Goal: Information Seeking & Learning: Learn about a topic

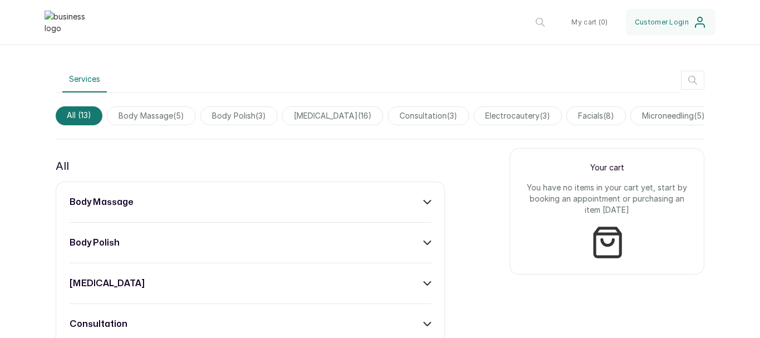
scroll to position [390, 0]
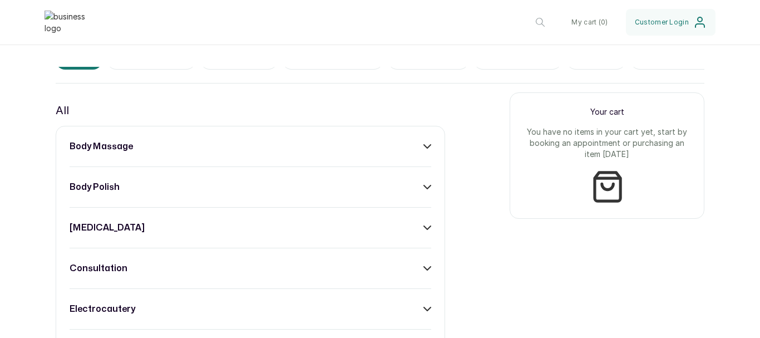
click at [426, 150] on icon at bounding box center [427, 146] width 8 height 8
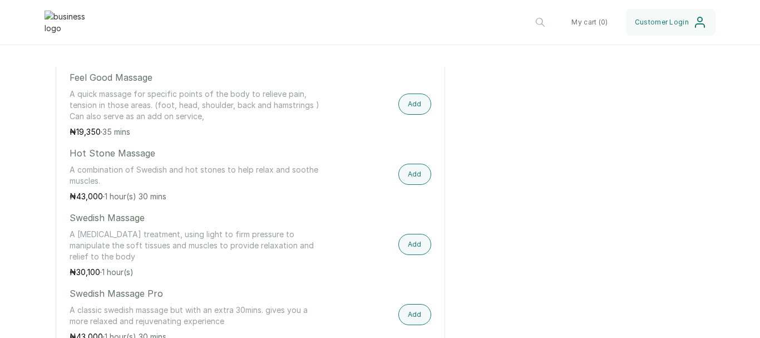
scroll to position [445, 0]
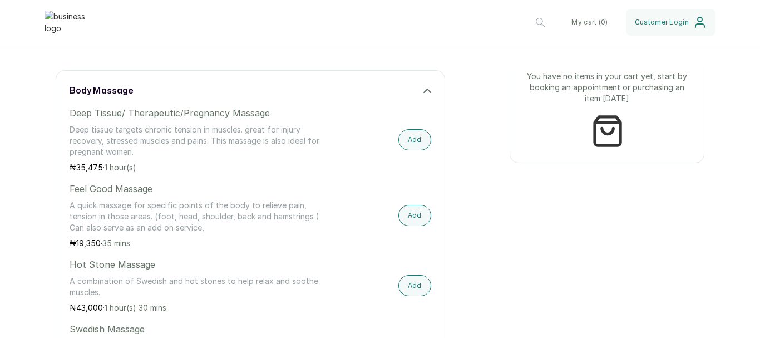
click at [423, 95] on icon at bounding box center [427, 91] width 8 height 8
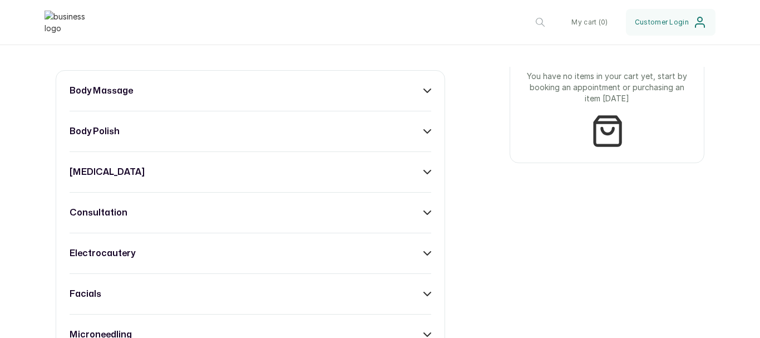
scroll to position [390, 0]
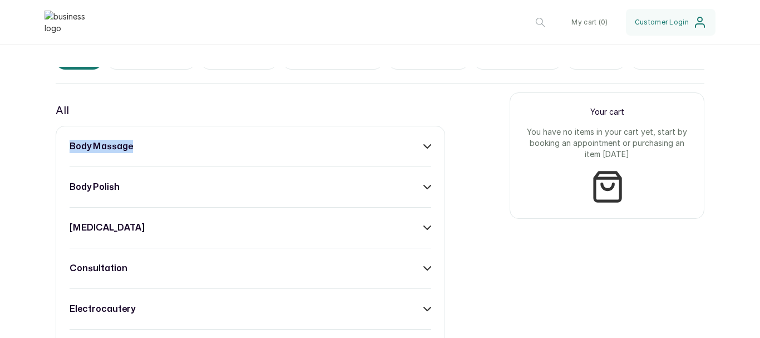
drag, startPoint x: 144, startPoint y: 154, endPoint x: 69, endPoint y: 155, distance: 74.6
copy h3 "body massage"
click at [400, 153] on div "body massage" at bounding box center [251, 146] width 362 height 13
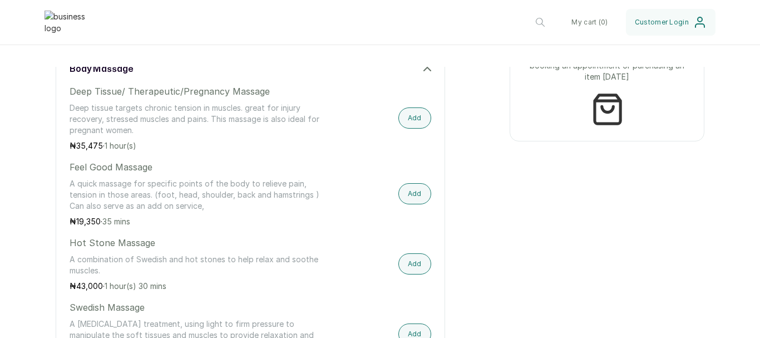
scroll to position [445, 0]
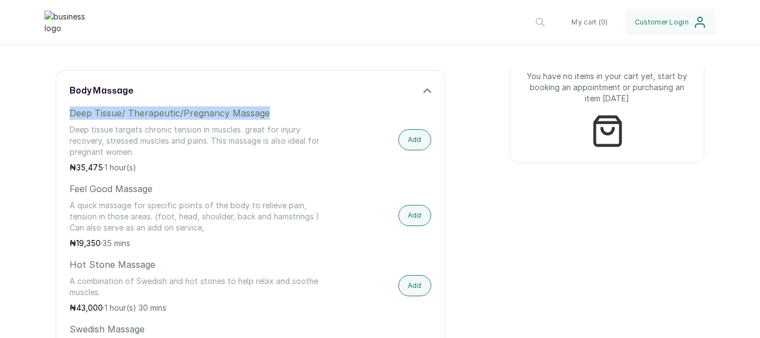
drag, startPoint x: 285, startPoint y: 120, endPoint x: 56, endPoint y: 127, distance: 228.8
copy p "Deep Tissue/ Therapeutic/Pregnancy Massage"
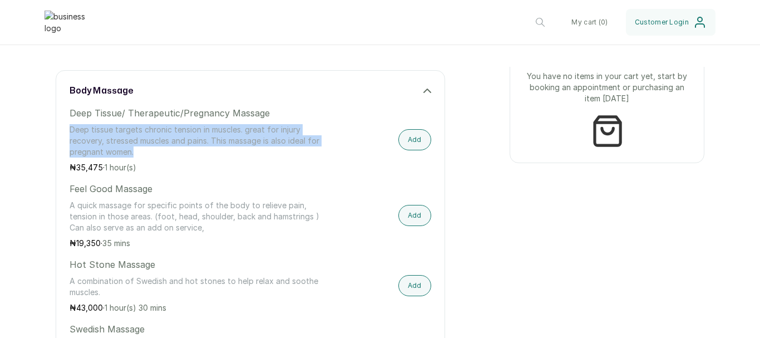
drag, startPoint x: 151, startPoint y: 158, endPoint x: 68, endPoint y: 134, distance: 87.0
copy p "Deep tissue targets chronic tension in muscles. great for injury recovery, stre…"
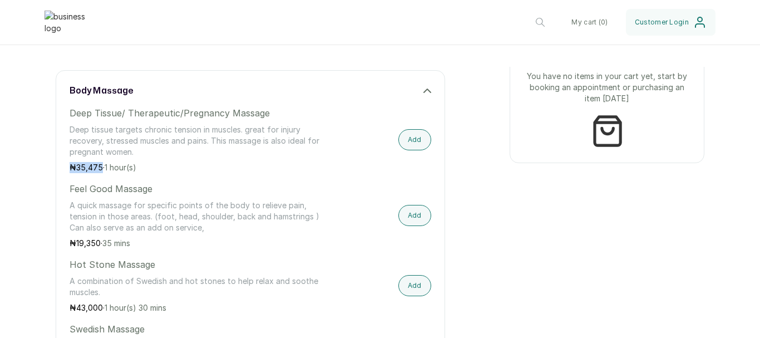
drag, startPoint x: 101, startPoint y: 174, endPoint x: 71, endPoint y: 173, distance: 30.6
click at [71, 173] on p "₦ 35,475 · 1 hour(s)" at bounding box center [196, 167] width 253 height 11
copy p "₦ 35,475"
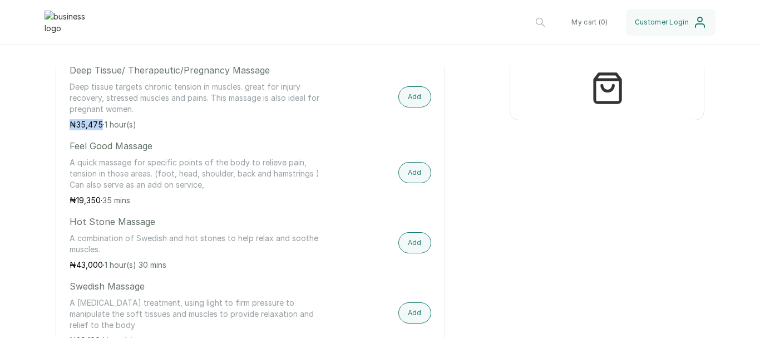
scroll to position [501, 0]
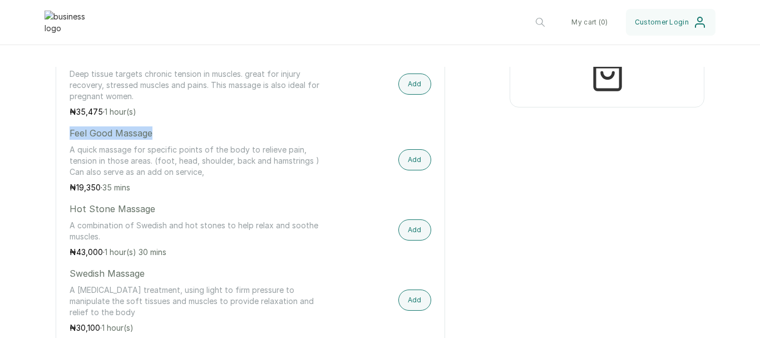
drag, startPoint x: 161, startPoint y: 138, endPoint x: 69, endPoint y: 139, distance: 91.8
copy p "Feel Good Massage"
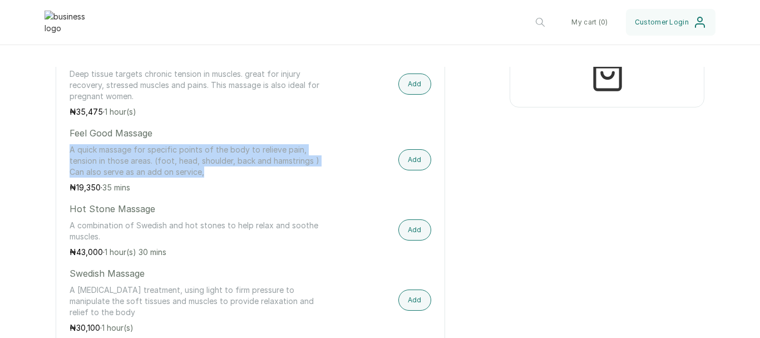
drag, startPoint x: 216, startPoint y: 179, endPoint x: 69, endPoint y: 151, distance: 149.5
copy p "A quick massage for specific points of the body to relieve pain, tension in tho…"
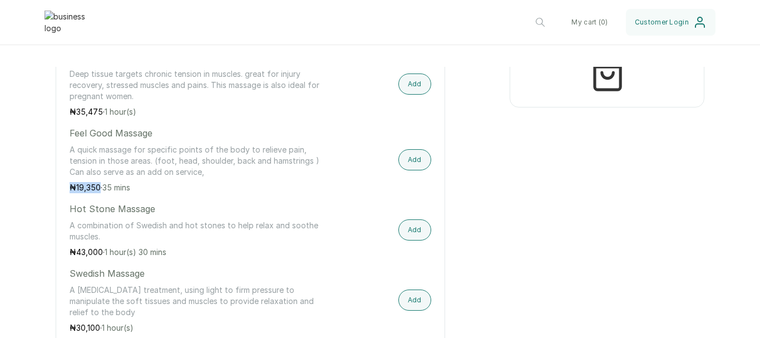
drag, startPoint x: 98, startPoint y: 194, endPoint x: 70, endPoint y: 199, distance: 29.3
click at [70, 193] on p "₦ 19,350 · 35 mins" at bounding box center [196, 187] width 253 height 11
copy p "₦ 19,350"
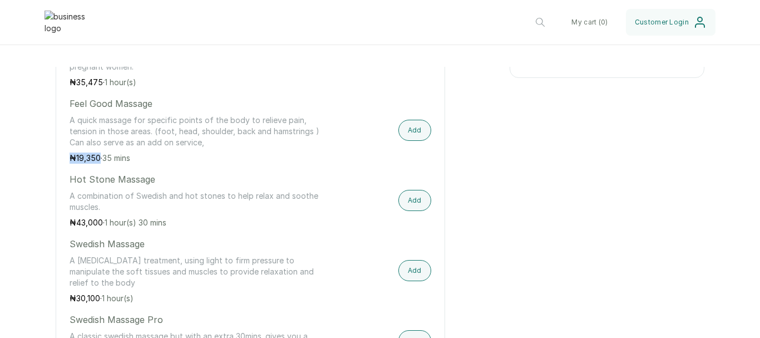
scroll to position [556, 0]
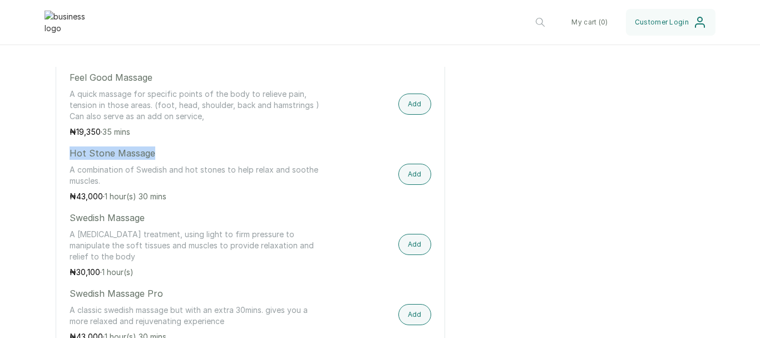
drag, startPoint x: 158, startPoint y: 166, endPoint x: 67, endPoint y: 164, distance: 90.7
copy p "Hot Stone Massage"
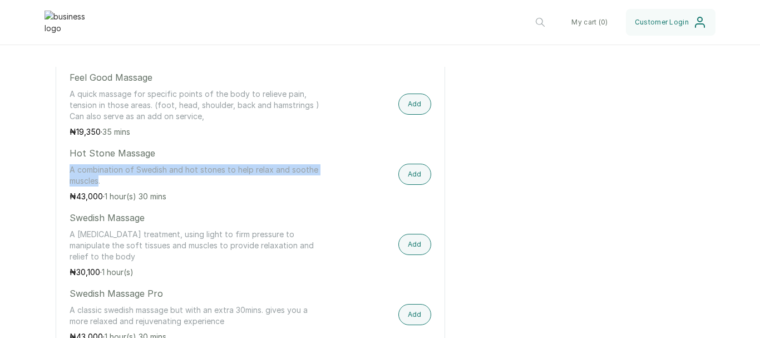
drag, startPoint x: 99, startPoint y: 191, endPoint x: 68, endPoint y: 183, distance: 32.3
copy p "A combination of Swedish and hot stones to help relax and soothe muscles"
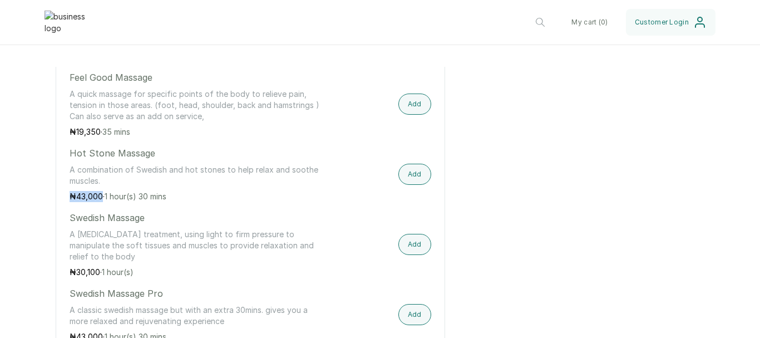
drag, startPoint x: 100, startPoint y: 207, endPoint x: 71, endPoint y: 205, distance: 29.0
click at [71, 202] on p "₦ 43,000 · 1 hour(s) 30 mins" at bounding box center [196, 196] width 253 height 11
copy p "₦ 43,000"
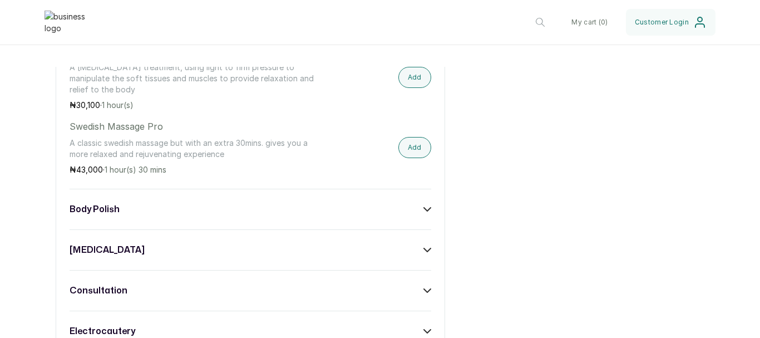
scroll to position [668, 0]
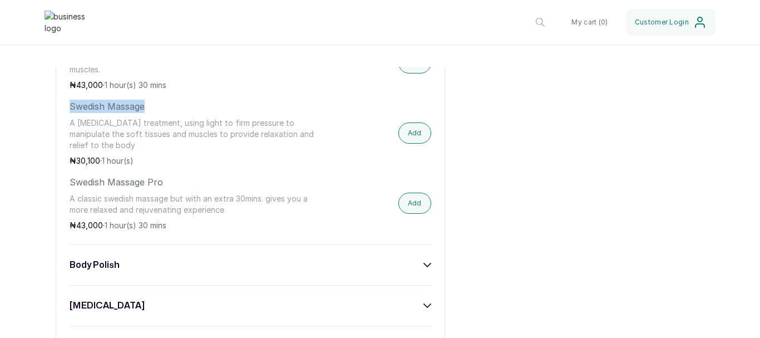
drag, startPoint x: 153, startPoint y: 118, endPoint x: 70, endPoint y: 115, distance: 83.5
click at [70, 113] on p "Swedish Massage" at bounding box center [196, 106] width 253 height 13
drag, startPoint x: 136, startPoint y: 154, endPoint x: 68, endPoint y: 130, distance: 71.5
click at [68, 130] on div "body massage Deep Tissue/ Therapeutic/Pregnancy Massage Deep tissue targets chr…" at bounding box center [251, 290] width 390 height 885
drag, startPoint x: 101, startPoint y: 167, endPoint x: 67, endPoint y: 170, distance: 33.5
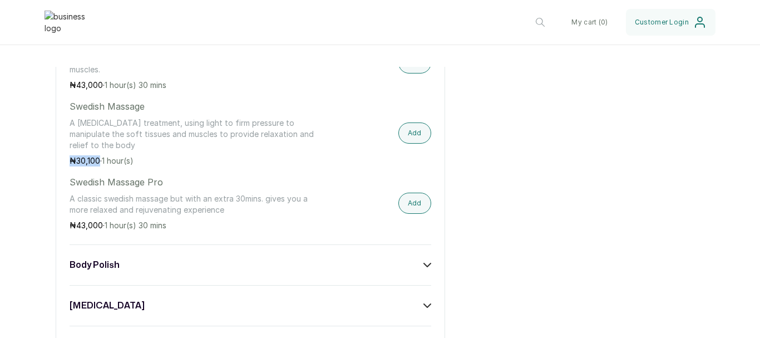
click at [67, 170] on div "body massage Deep Tissue/ Therapeutic/Pregnancy Massage Deep tissue targets chr…" at bounding box center [251, 290] width 390 height 885
drag, startPoint x: 164, startPoint y: 194, endPoint x: 49, endPoint y: 189, distance: 115.3
click at [49, 189] on div "Services All ( 13 ) body massage ( 5 ) body polish ( 3 ) chemical peel ( 16 ) c…" at bounding box center [380, 232] width 760 height 999
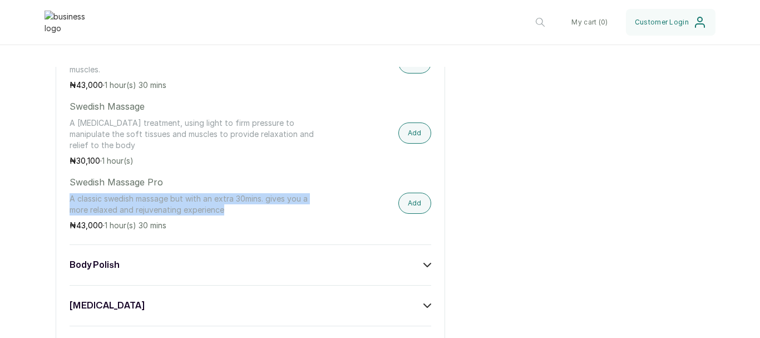
drag, startPoint x: 239, startPoint y: 214, endPoint x: 69, endPoint y: 206, distance: 170.5
click at [69, 206] on div "body massage Deep Tissue/ Therapeutic/Pregnancy Massage Deep tissue targets chr…" at bounding box center [251, 290] width 390 height 885
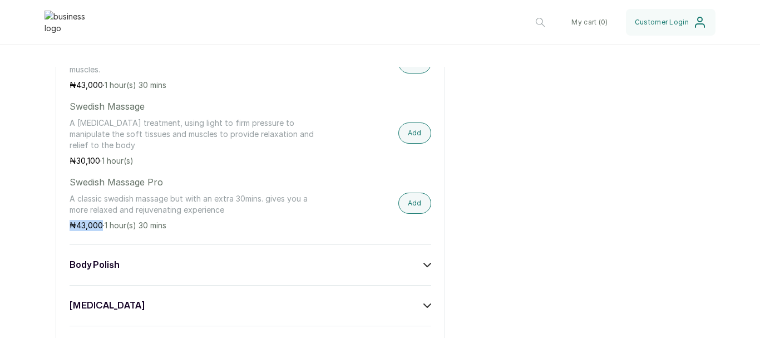
drag, startPoint x: 100, startPoint y: 233, endPoint x: 67, endPoint y: 231, distance: 33.4
click at [67, 231] on div "body massage Deep Tissue/ Therapeutic/Pregnancy Massage Deep tissue targets chr…" at bounding box center [251, 290] width 390 height 885
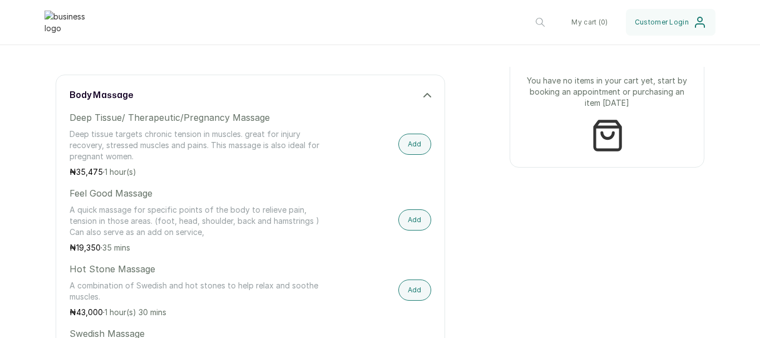
scroll to position [390, 0]
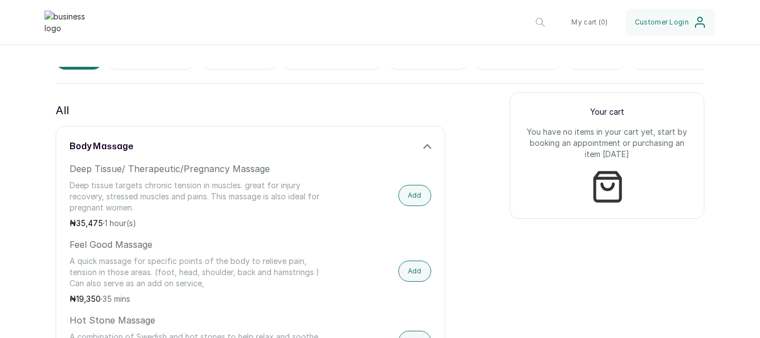
click at [233, 152] on div "body massage" at bounding box center [251, 146] width 362 height 13
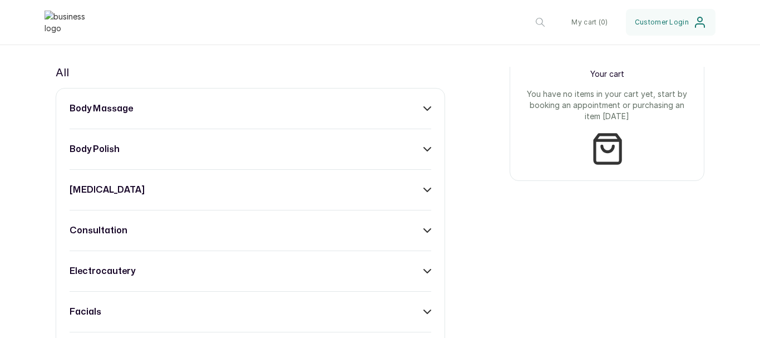
scroll to position [445, 0]
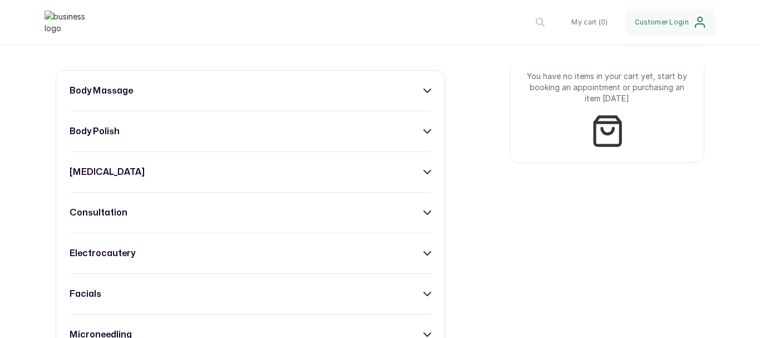
click at [243, 136] on div "body polish" at bounding box center [251, 131] width 362 height 13
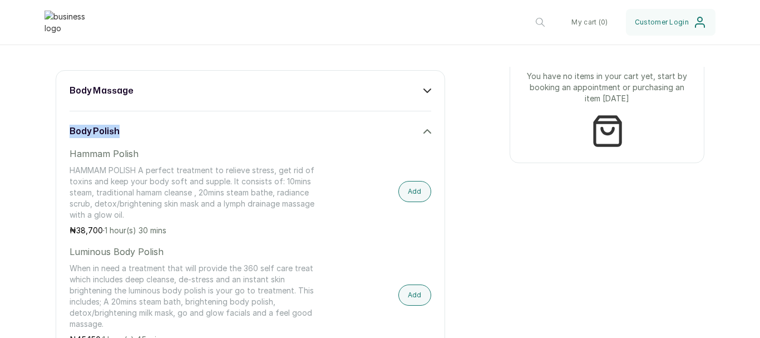
drag, startPoint x: 126, startPoint y: 136, endPoint x: 61, endPoint y: 146, distance: 65.2
drag, startPoint x: 140, startPoint y: 167, endPoint x: 67, endPoint y: 164, distance: 72.4
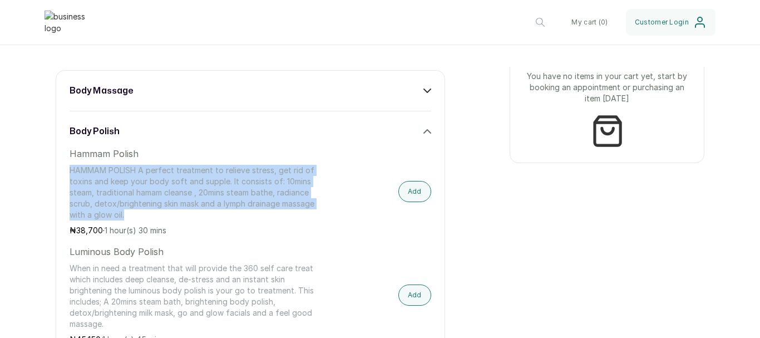
drag, startPoint x: 128, startPoint y: 220, endPoint x: 66, endPoint y: 178, distance: 74.5
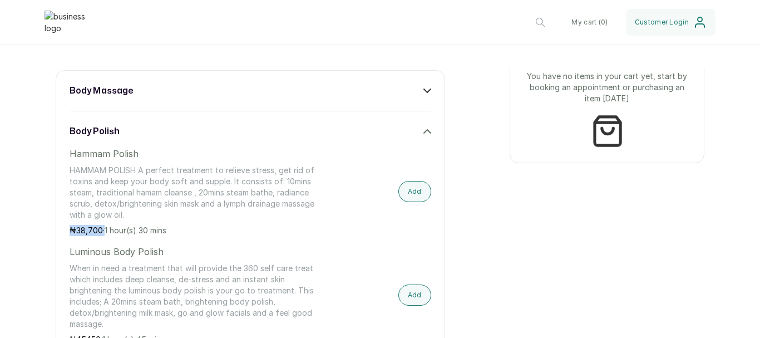
drag, startPoint x: 103, startPoint y: 240, endPoint x: 54, endPoint y: 239, distance: 49.0
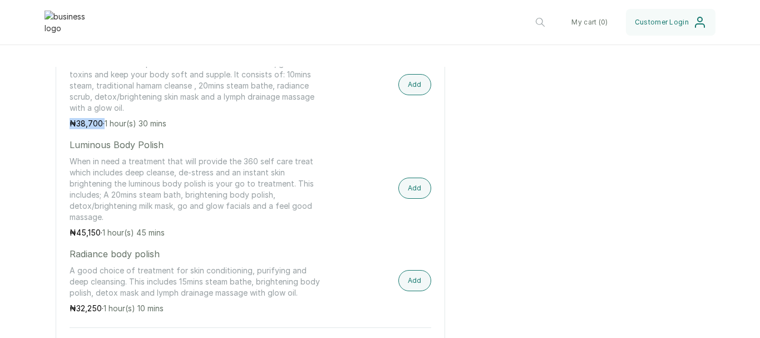
scroll to position [556, 0]
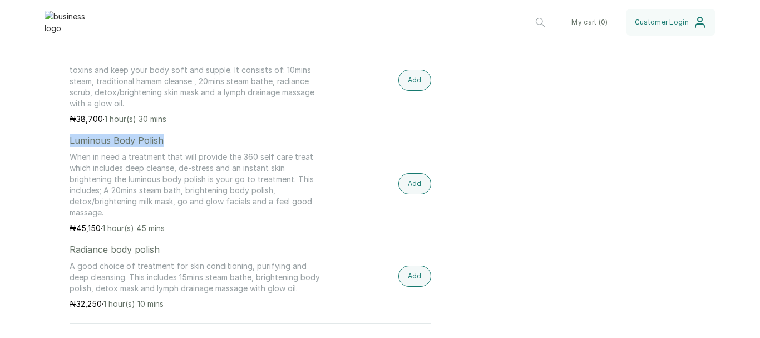
drag, startPoint x: 164, startPoint y: 144, endPoint x: 67, endPoint y: 150, distance: 97.0
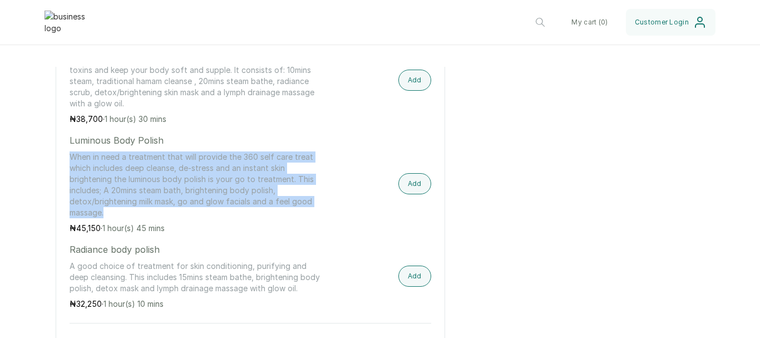
drag, startPoint x: 108, startPoint y: 225, endPoint x: 70, endPoint y: 165, distance: 71.0
click at [70, 165] on p "When in need a treatment that will provide the 360 self care treat which includ…" at bounding box center [196, 184] width 253 height 67
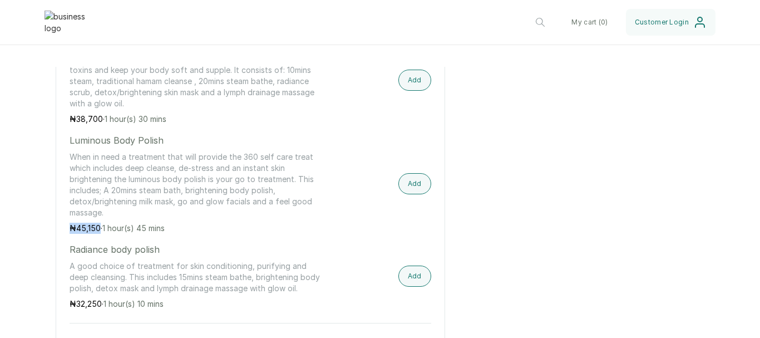
drag, startPoint x: 98, startPoint y: 236, endPoint x: 68, endPoint y: 233, distance: 29.7
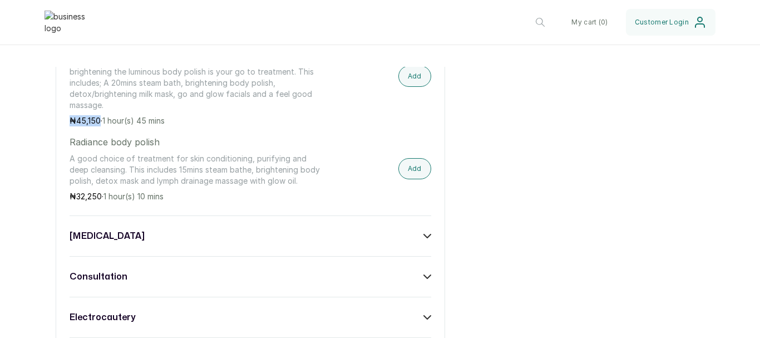
scroll to position [668, 0]
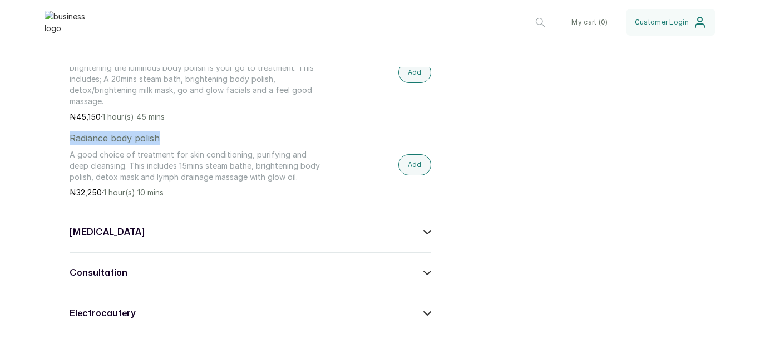
drag, startPoint x: 167, startPoint y: 149, endPoint x: 70, endPoint y: 147, distance: 98.0
click at [70, 145] on p "Radiance body polish" at bounding box center [196, 137] width 253 height 13
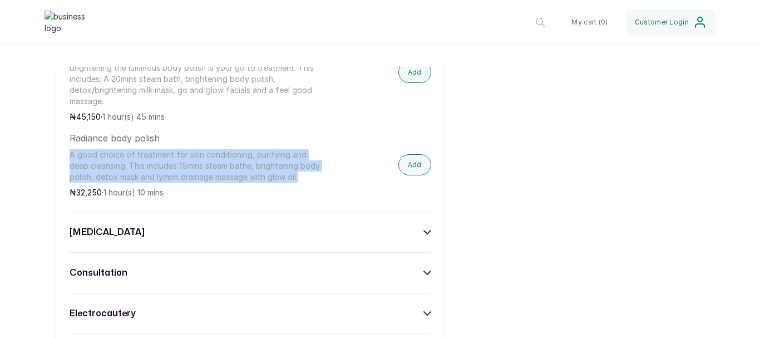
drag, startPoint x: 80, startPoint y: 190, endPoint x: 70, endPoint y: 166, distance: 25.9
click at [70, 166] on p "A good choice of treatment for skin conditioning, purifying and deep cleansing.…" at bounding box center [196, 165] width 253 height 33
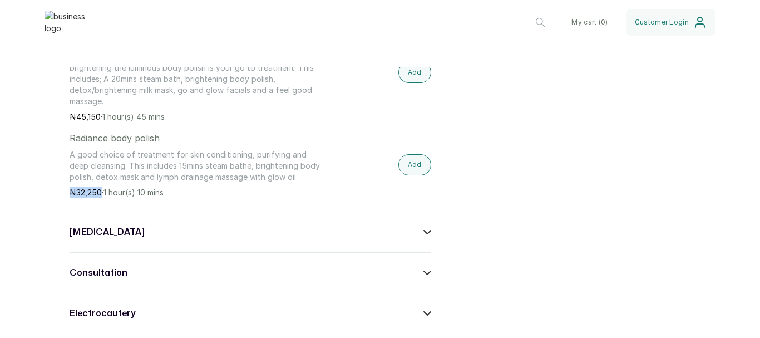
drag, startPoint x: 101, startPoint y: 209, endPoint x: 71, endPoint y: 209, distance: 30.0
click at [71, 198] on p "₦ 32,250 · 1 hour(s) 10 mins" at bounding box center [196, 192] width 253 height 11
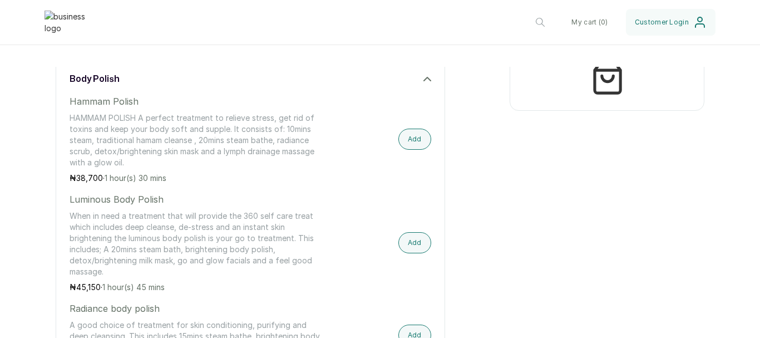
scroll to position [445, 0]
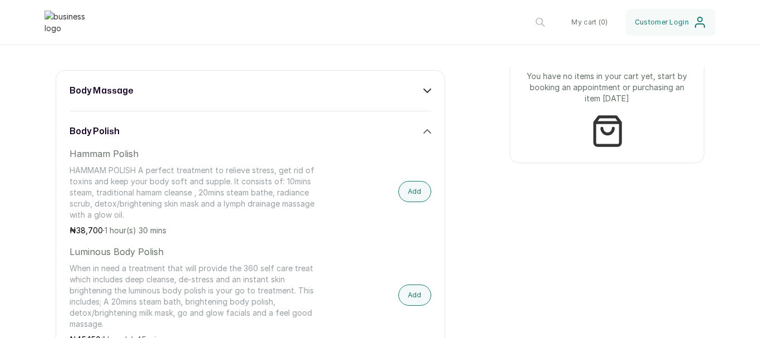
click at [232, 138] on div "body polish" at bounding box center [251, 131] width 362 height 13
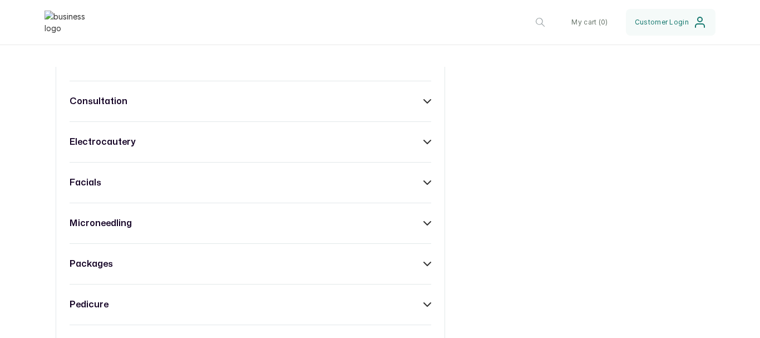
scroll to position [501, 0]
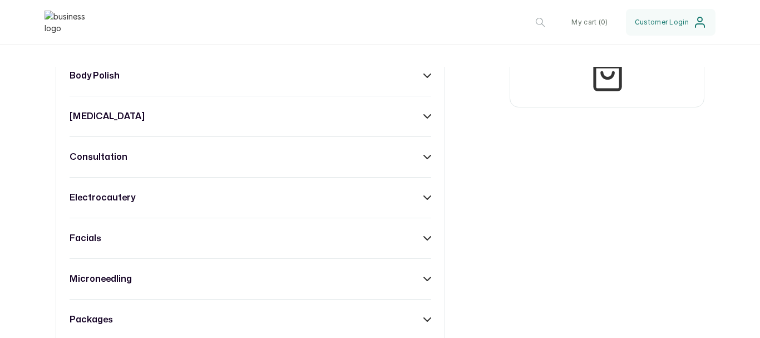
click at [206, 137] on div "body massage body polish chemical peel consultation electrocautery facials micr…" at bounding box center [251, 278] width 390 height 529
click at [221, 123] on div "[MEDICAL_DATA]" at bounding box center [251, 116] width 362 height 13
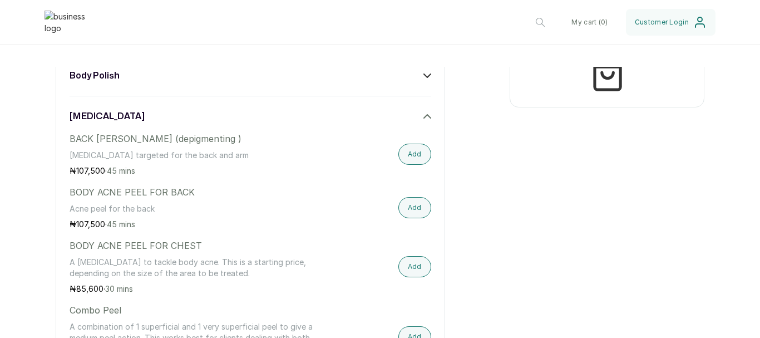
click at [237, 122] on div "[MEDICAL_DATA]" at bounding box center [251, 116] width 362 height 13
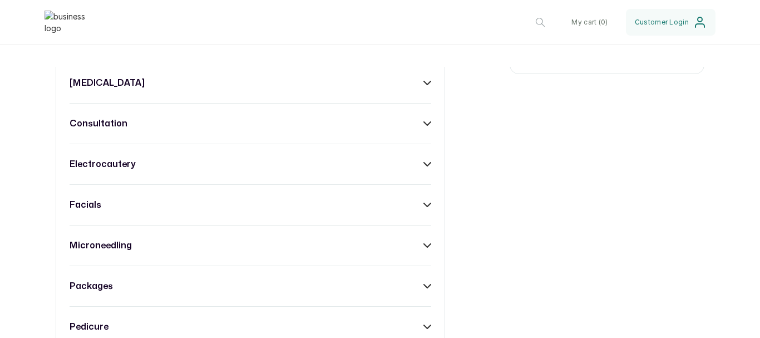
scroll to position [556, 0]
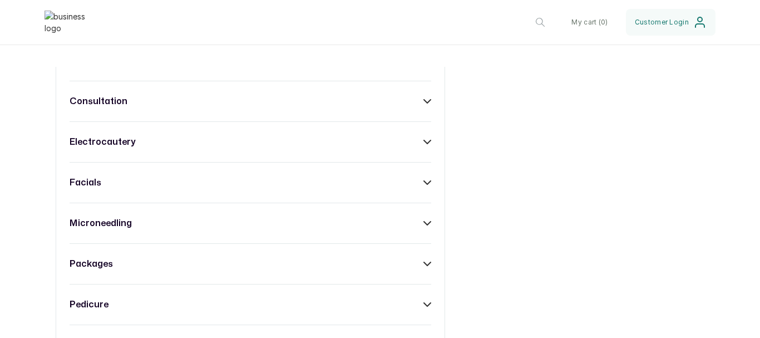
click at [229, 119] on div "body massage body polish chemical peel consultation electrocautery facials micr…" at bounding box center [251, 223] width 390 height 529
click at [252, 108] on div "consultation" at bounding box center [251, 101] width 362 height 13
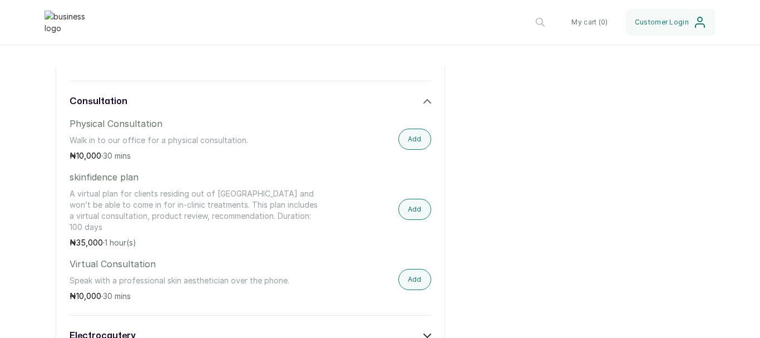
click at [188, 103] on div "consultation" at bounding box center [251, 101] width 362 height 13
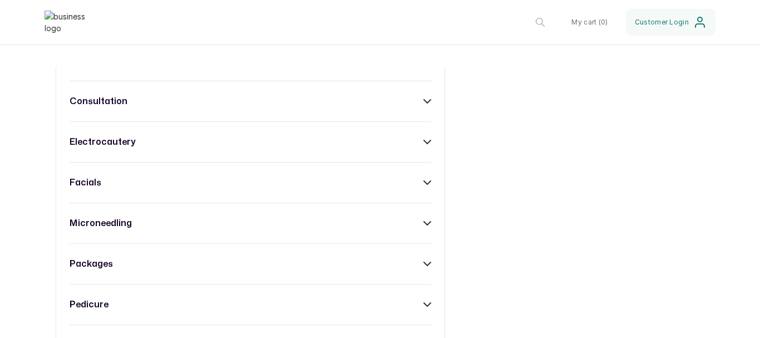
click at [188, 103] on div "consultation" at bounding box center [251, 101] width 362 height 13
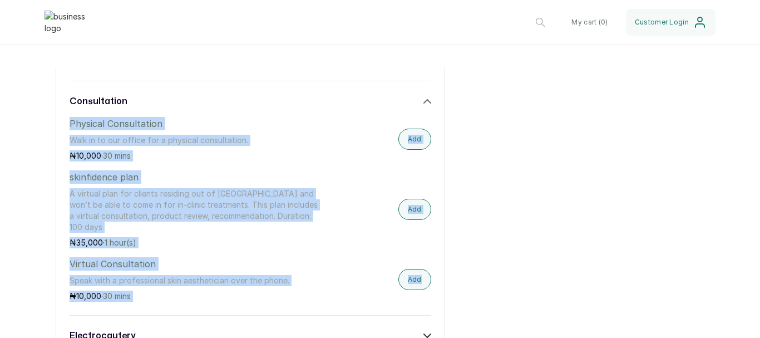
click at [165, 121] on div "consultation Physical Consultation Walk in to our office for a physical consult…" at bounding box center [251, 198] width 362 height 207
click at [174, 120] on div "consultation Physical Consultation Walk in to our office for a physical consult…" at bounding box center [251, 198] width 362 height 207
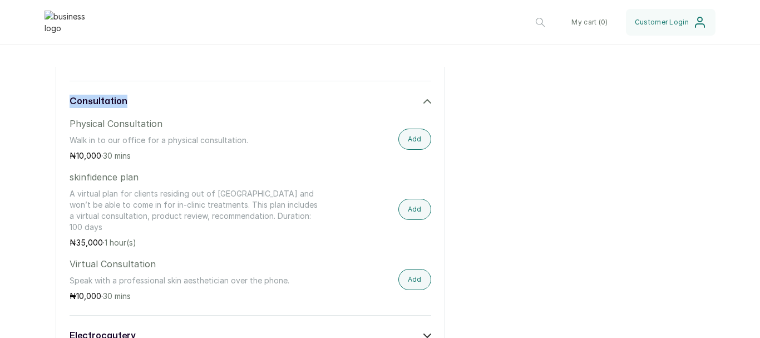
drag, startPoint x: 124, startPoint y: 107, endPoint x: 67, endPoint y: 108, distance: 56.8
click at [67, 108] on div "body massage body polish chemical peel consultation Physical Consultation Walk …" at bounding box center [251, 320] width 390 height 722
drag, startPoint x: 163, startPoint y: 132, endPoint x: 72, endPoint y: 132, distance: 91.3
click at [72, 130] on p "Physical Consultation" at bounding box center [196, 123] width 253 height 13
drag, startPoint x: 239, startPoint y: 151, endPoint x: 39, endPoint y: 151, distance: 200.3
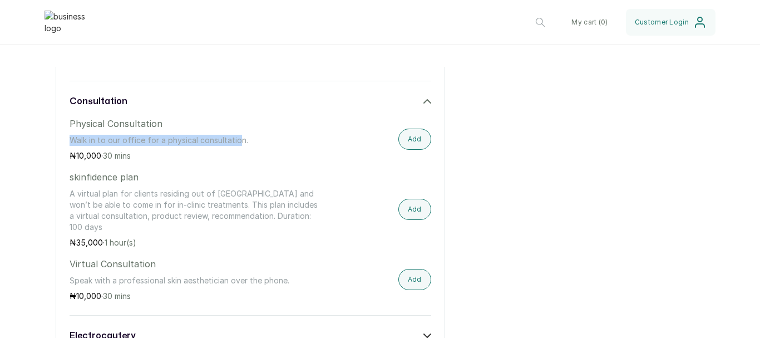
click at [39, 151] on div "Services All ( 13 ) body massage ( 5 ) body polish ( 3 ) chemical peel ( 16 ) c…" at bounding box center [380, 262] width 760 height 837
drag, startPoint x: 102, startPoint y: 162, endPoint x: 66, endPoint y: 164, distance: 36.2
click at [66, 164] on div "body massage body polish chemical peel consultation Physical Consultation Walk …" at bounding box center [251, 320] width 390 height 722
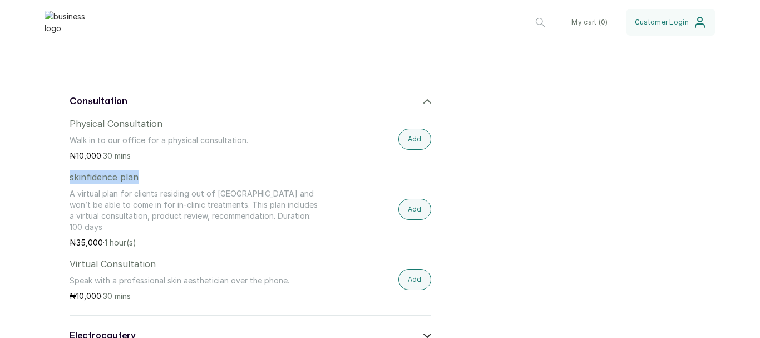
drag, startPoint x: 142, startPoint y: 180, endPoint x: 68, endPoint y: 185, distance: 74.1
click at [68, 185] on div "body massage body polish chemical peel consultation Physical Consultation Walk …" at bounding box center [251, 320] width 390 height 722
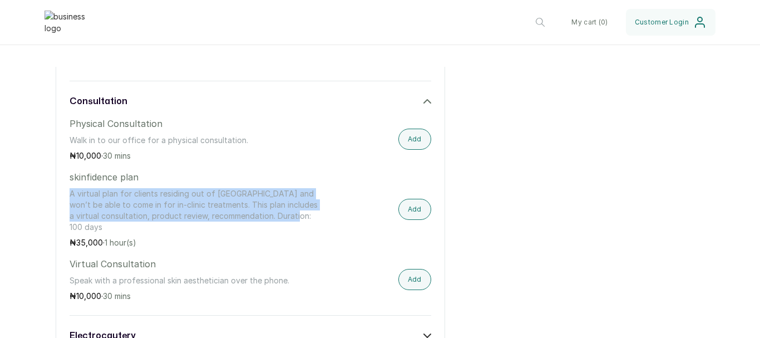
drag, startPoint x: 333, startPoint y: 221, endPoint x: 65, endPoint y: 200, distance: 268.5
click at [65, 200] on div "body massage body polish chemical peel consultation Physical Consultation Walk …" at bounding box center [251, 320] width 390 height 722
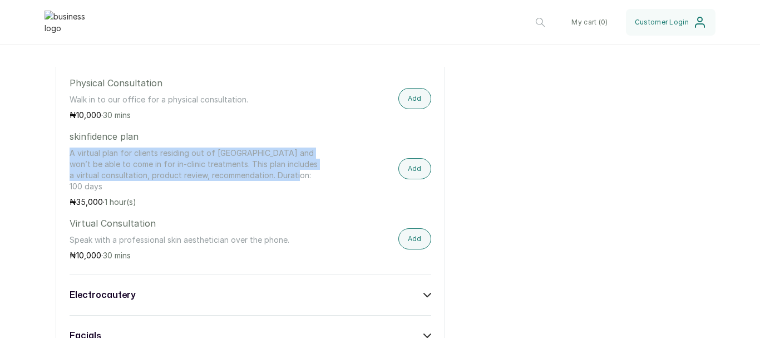
scroll to position [668, 0]
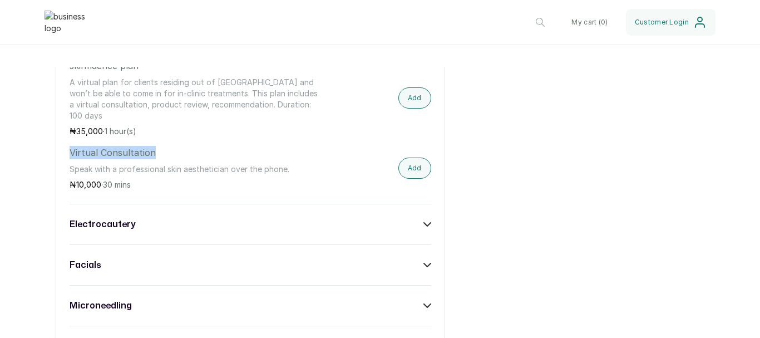
drag, startPoint x: 152, startPoint y: 152, endPoint x: 56, endPoint y: 152, distance: 96.3
click at [56, 152] on div "body massage body polish chemical peel consultation Physical Consultation Walk …" at bounding box center [251, 209] width 390 height 722
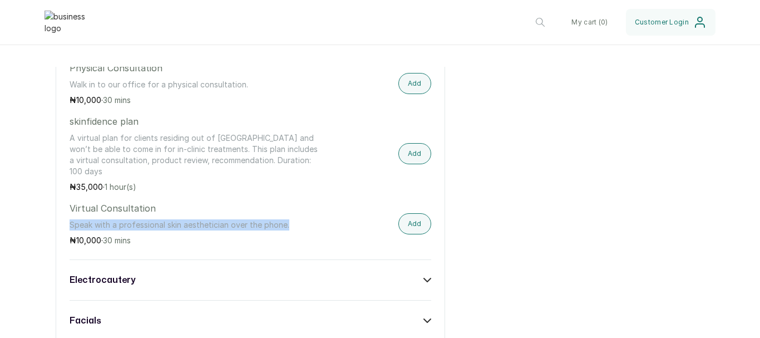
drag, startPoint x: 305, startPoint y: 224, endPoint x: 36, endPoint y: 228, distance: 268.8
click at [36, 228] on div "Services All ( 13 ) body massage ( 5 ) body polish ( 3 ) chemical peel ( 16 ) c…" at bounding box center [380, 207] width 760 height 837
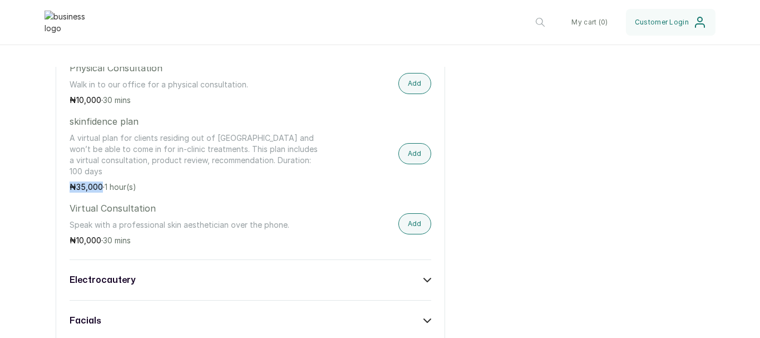
drag, startPoint x: 101, startPoint y: 184, endPoint x: 34, endPoint y: 182, distance: 66.8
click at [34, 182] on div "Services All ( 13 ) body massage ( 5 ) body polish ( 3 ) chemical peel ( 16 ) c…" at bounding box center [380, 207] width 760 height 837
drag, startPoint x: 98, startPoint y: 237, endPoint x: 54, endPoint y: 236, distance: 44.5
click at [54, 236] on div "Services All ( 13 ) body massage ( 5 ) body polish ( 3 ) chemical peel ( 16 ) c…" at bounding box center [380, 207] width 760 height 837
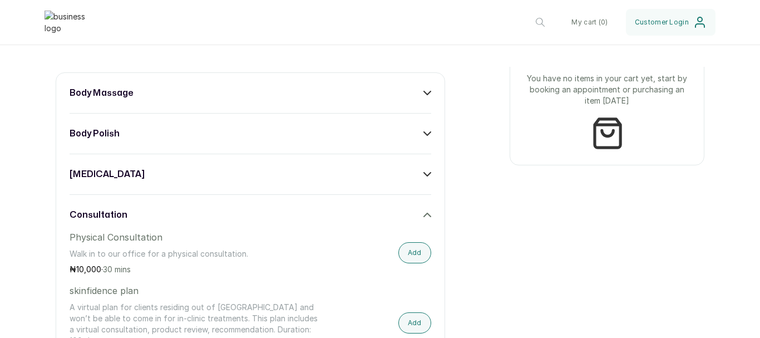
scroll to position [445, 0]
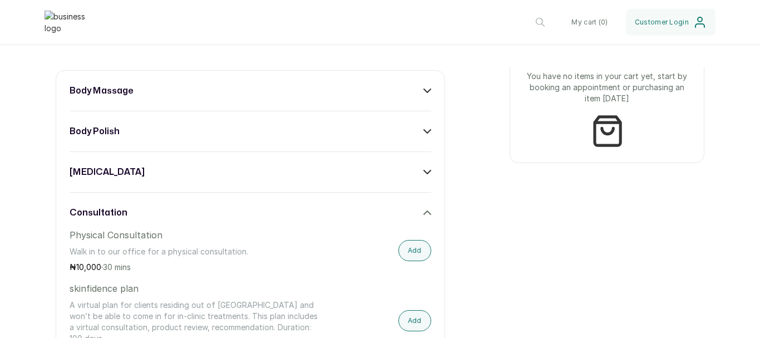
click at [156, 138] on div "body polish" at bounding box center [251, 131] width 362 height 13
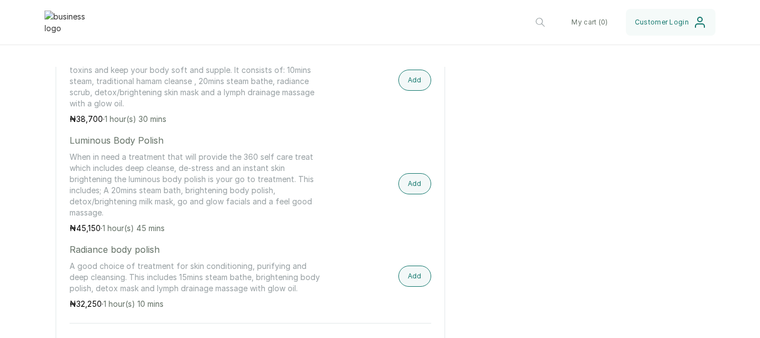
scroll to position [612, 0]
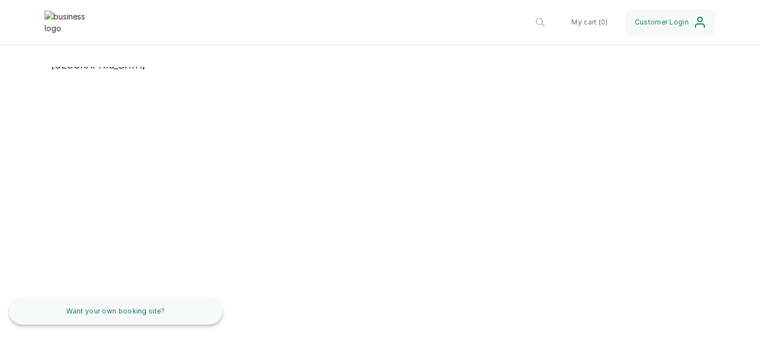
scroll to position [1041, 0]
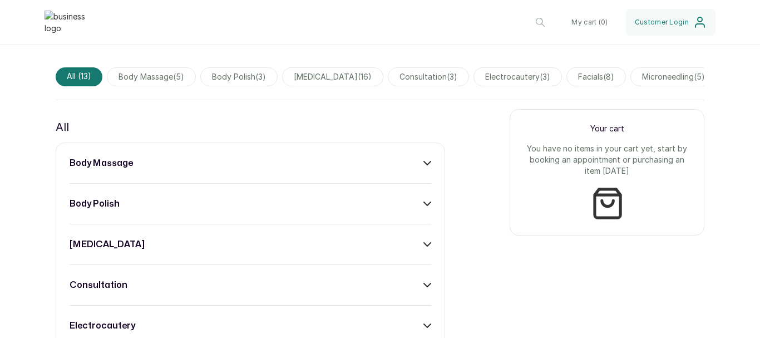
click at [153, 210] on div "body polish" at bounding box center [251, 203] width 362 height 13
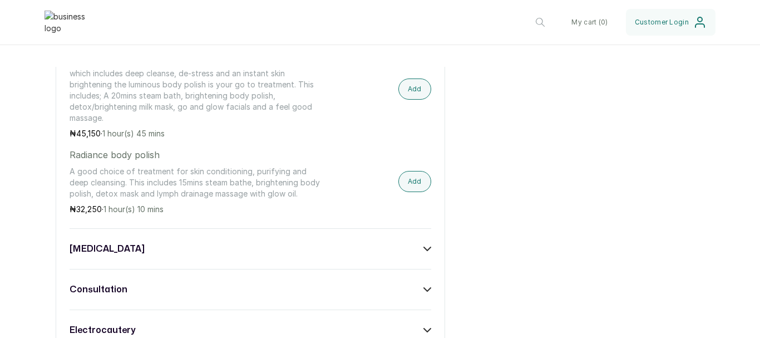
scroll to position [0, 0]
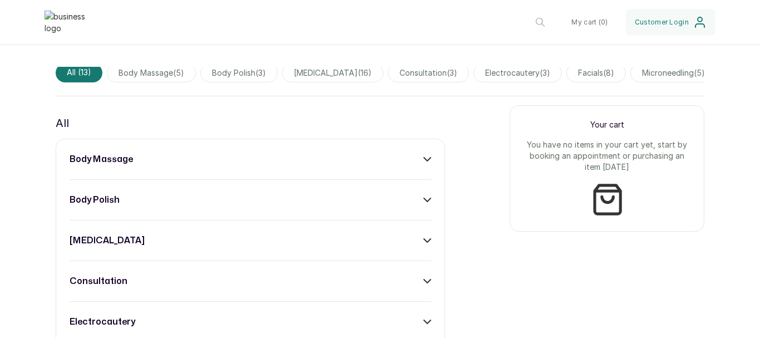
scroll to position [501, 0]
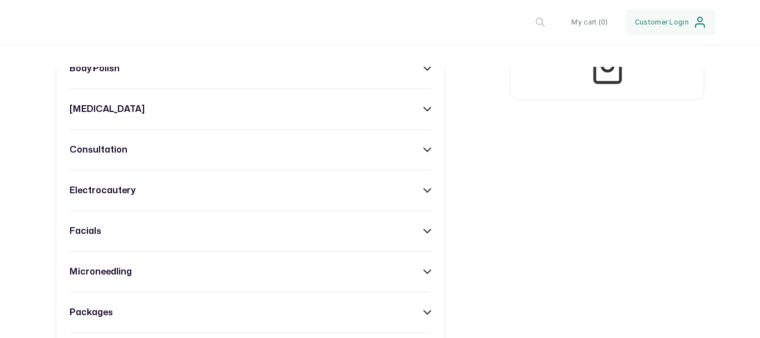
scroll to position [397, 0]
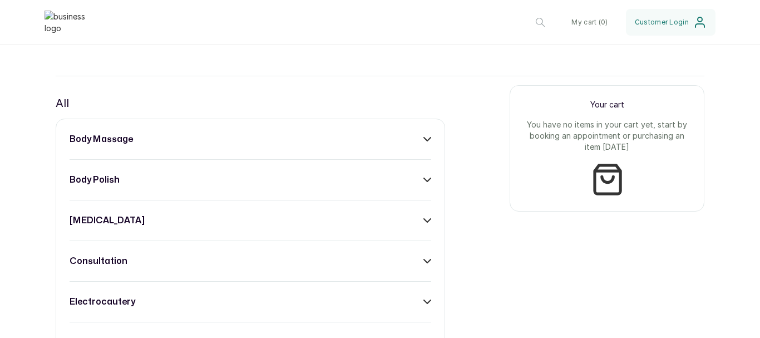
click at [424, 181] on icon at bounding box center [427, 179] width 7 height 3
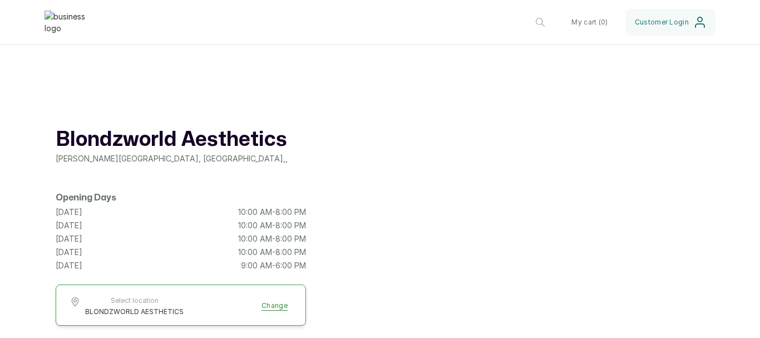
scroll to position [0, 0]
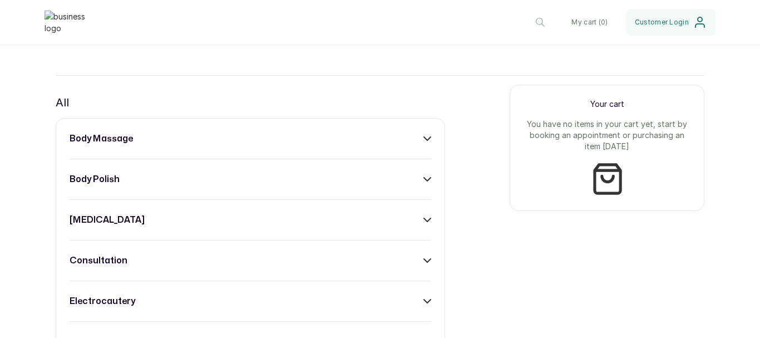
scroll to position [390, 0]
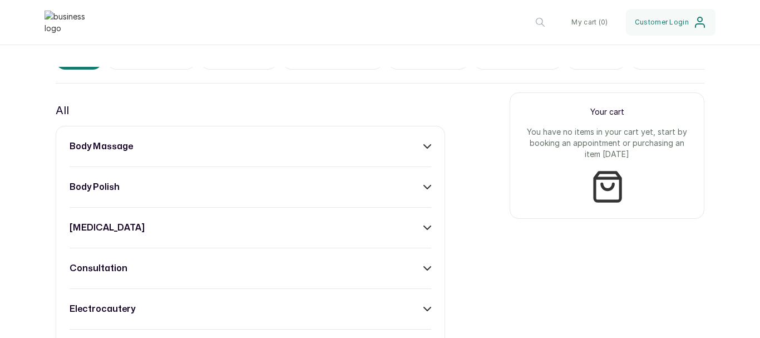
click at [244, 194] on div "body polish" at bounding box center [251, 186] width 362 height 13
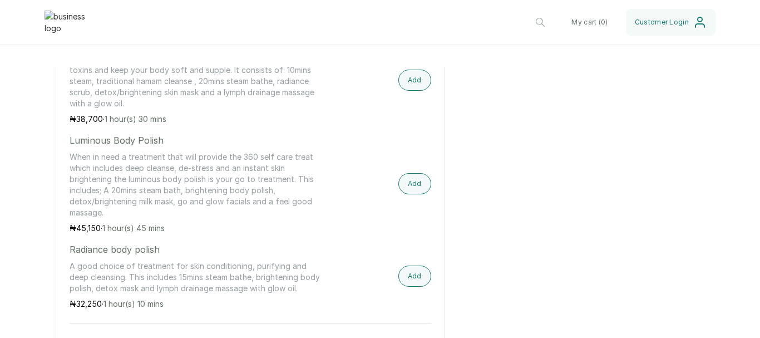
scroll to position [445, 0]
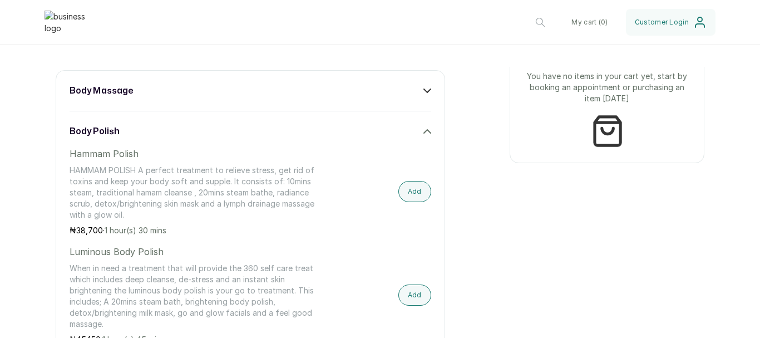
click at [223, 97] on div "body massage" at bounding box center [251, 90] width 362 height 13
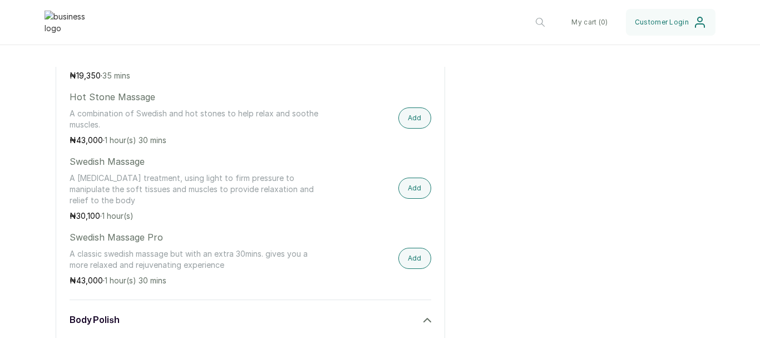
scroll to position [612, 0]
drag, startPoint x: 149, startPoint y: 170, endPoint x: 28, endPoint y: 166, distance: 120.3
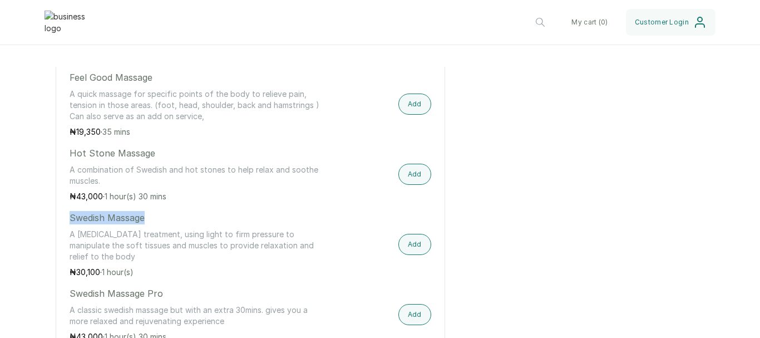
scroll to position [668, 0]
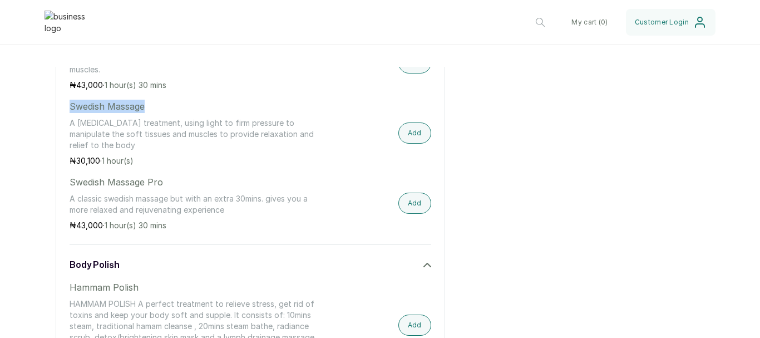
copy p "Swedish Massage"
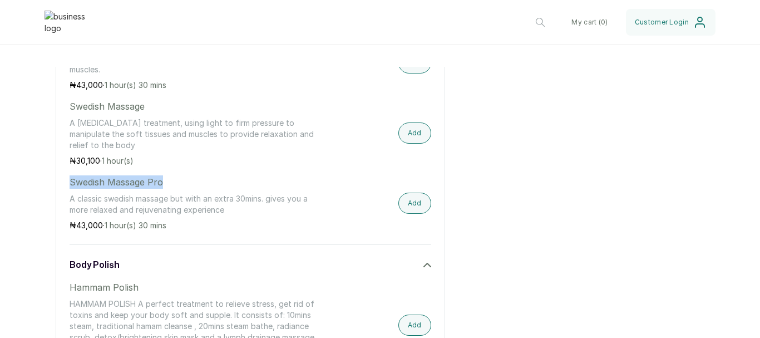
drag, startPoint x: 165, startPoint y: 189, endPoint x: 71, endPoint y: 189, distance: 93.5
click at [71, 189] on p "Swedish Massage Pro" at bounding box center [196, 181] width 253 height 13
copy p "Swedish Massage Pro"
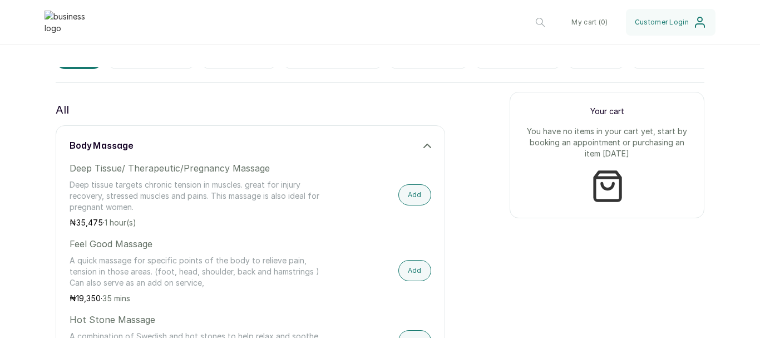
scroll to position [390, 0]
click at [239, 151] on div "body massage" at bounding box center [251, 146] width 362 height 13
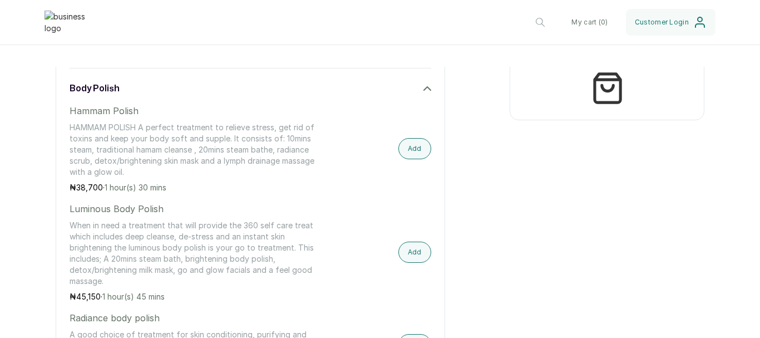
scroll to position [445, 0]
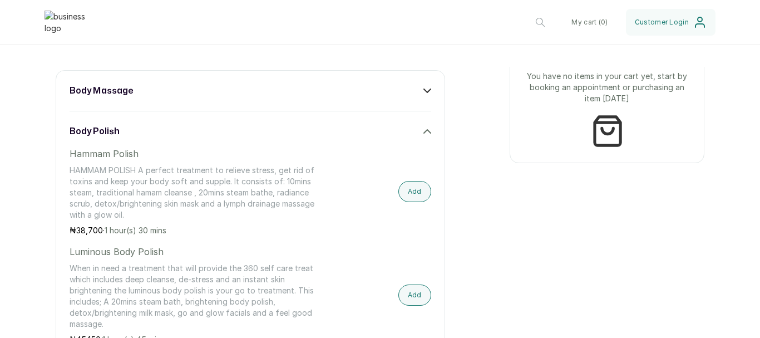
click at [205, 138] on div "body polish" at bounding box center [251, 131] width 362 height 13
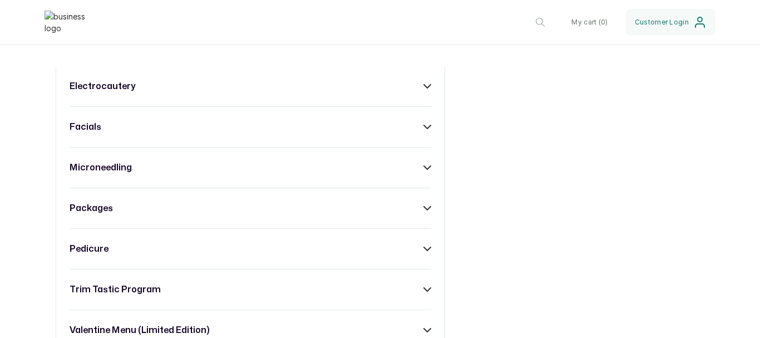
scroll to position [779, 0]
